Goal: Information Seeking & Learning: Understand process/instructions

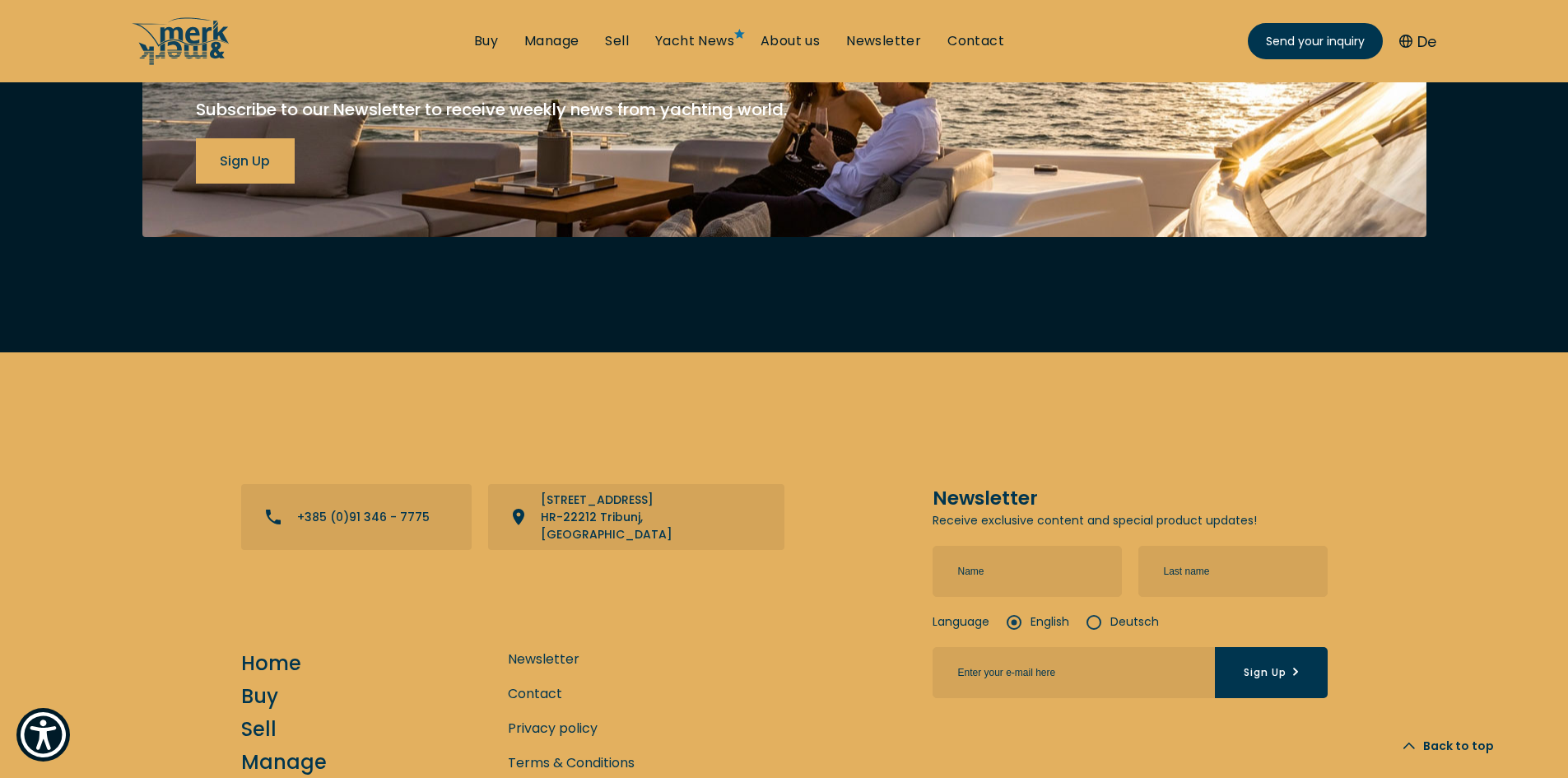
scroll to position [6682, 0]
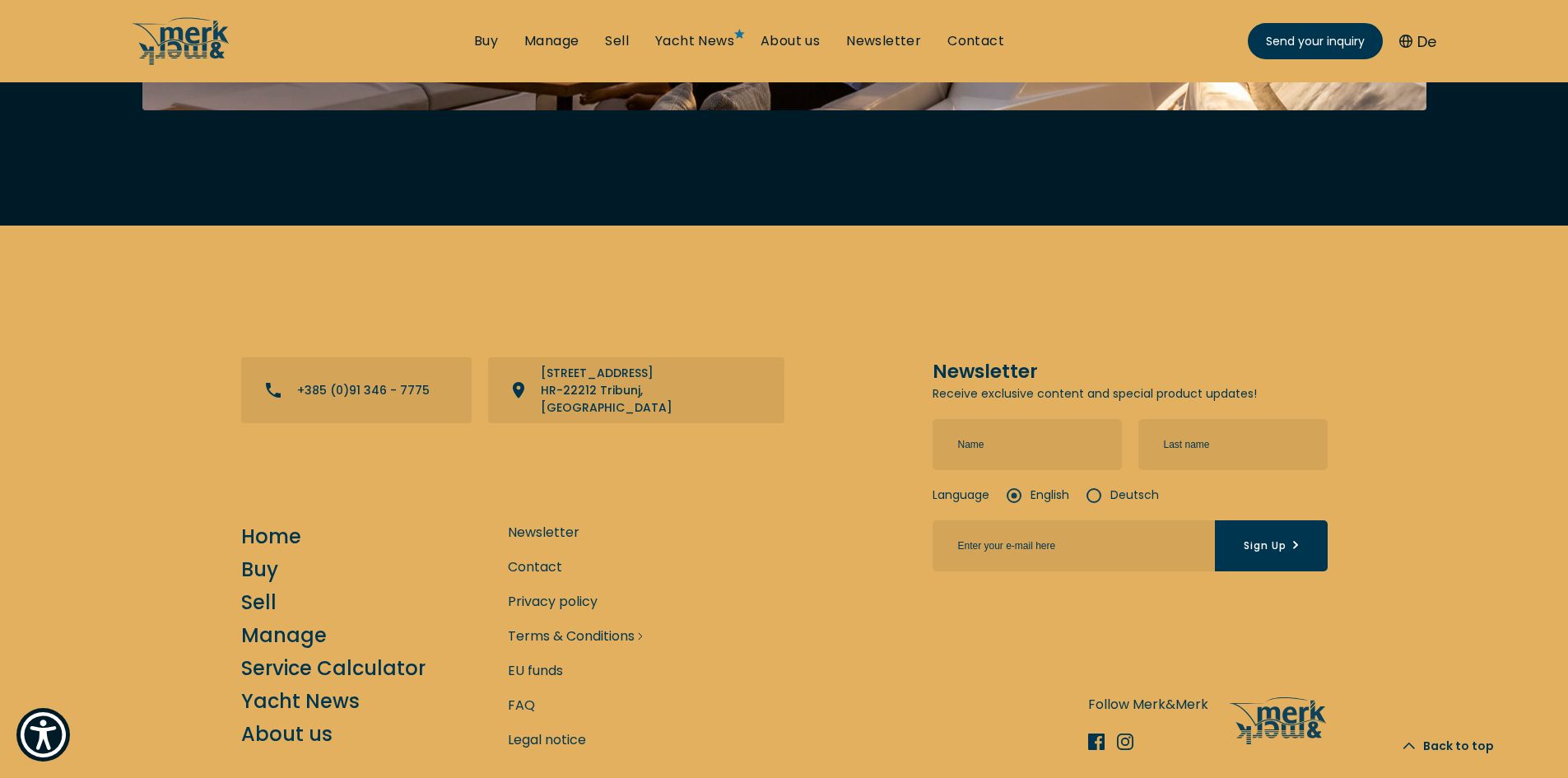
click at [521, 626] on link "Terms & Conditions" at bounding box center [572, 636] width 127 height 21
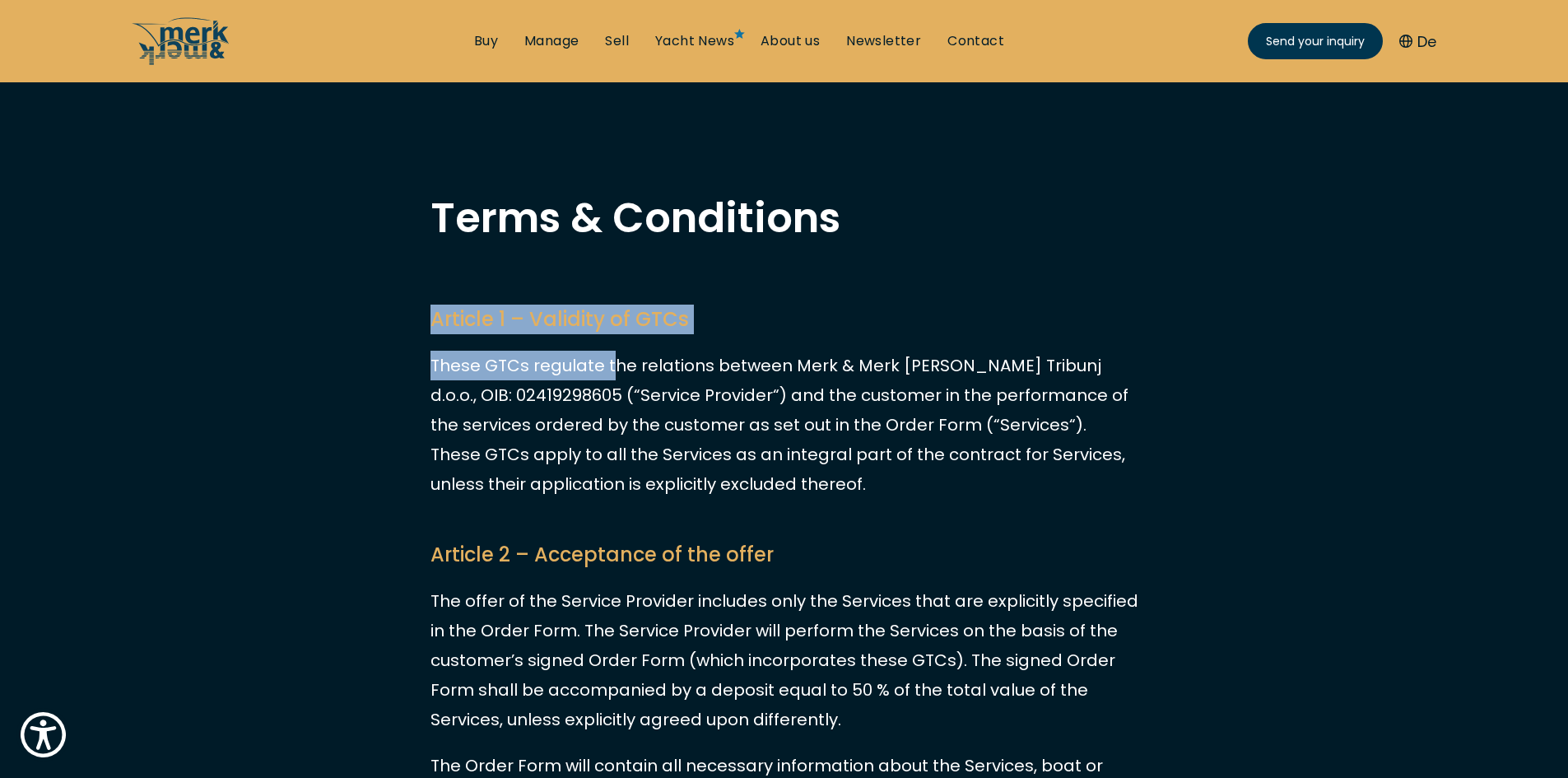
drag, startPoint x: 426, startPoint y: 312, endPoint x: 609, endPoint y: 338, distance: 184.8
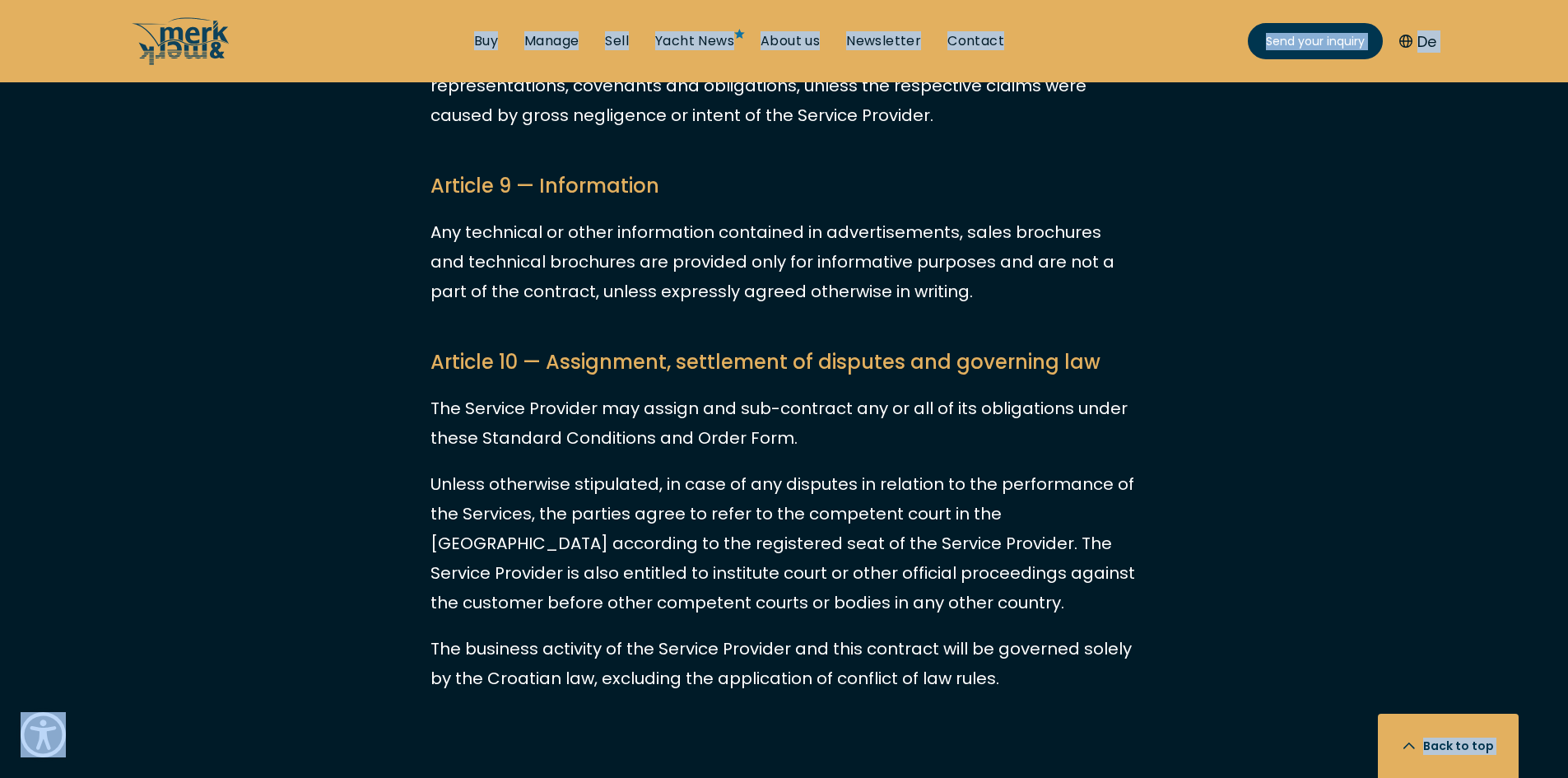
scroll to position [5218, 0]
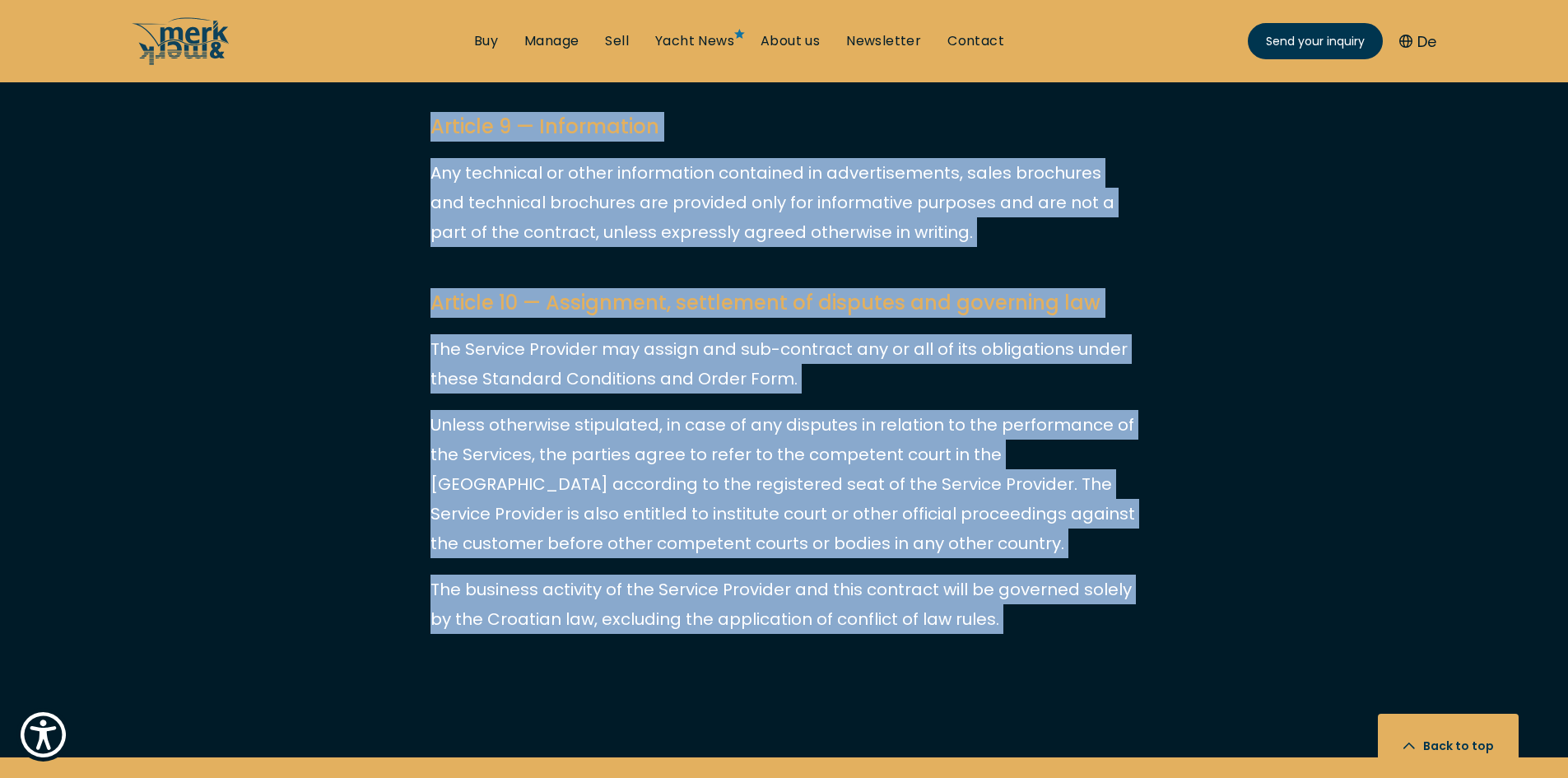
drag, startPoint x: 426, startPoint y: 211, endPoint x: 1053, endPoint y: 655, distance: 768.3
copy main "Lorem & Ipsumdolor Sitamet 2 – Consecte ad ELIt Seddo EIUs temporin utl etdolor…"
